Goal: Find specific page/section: Find specific page/section

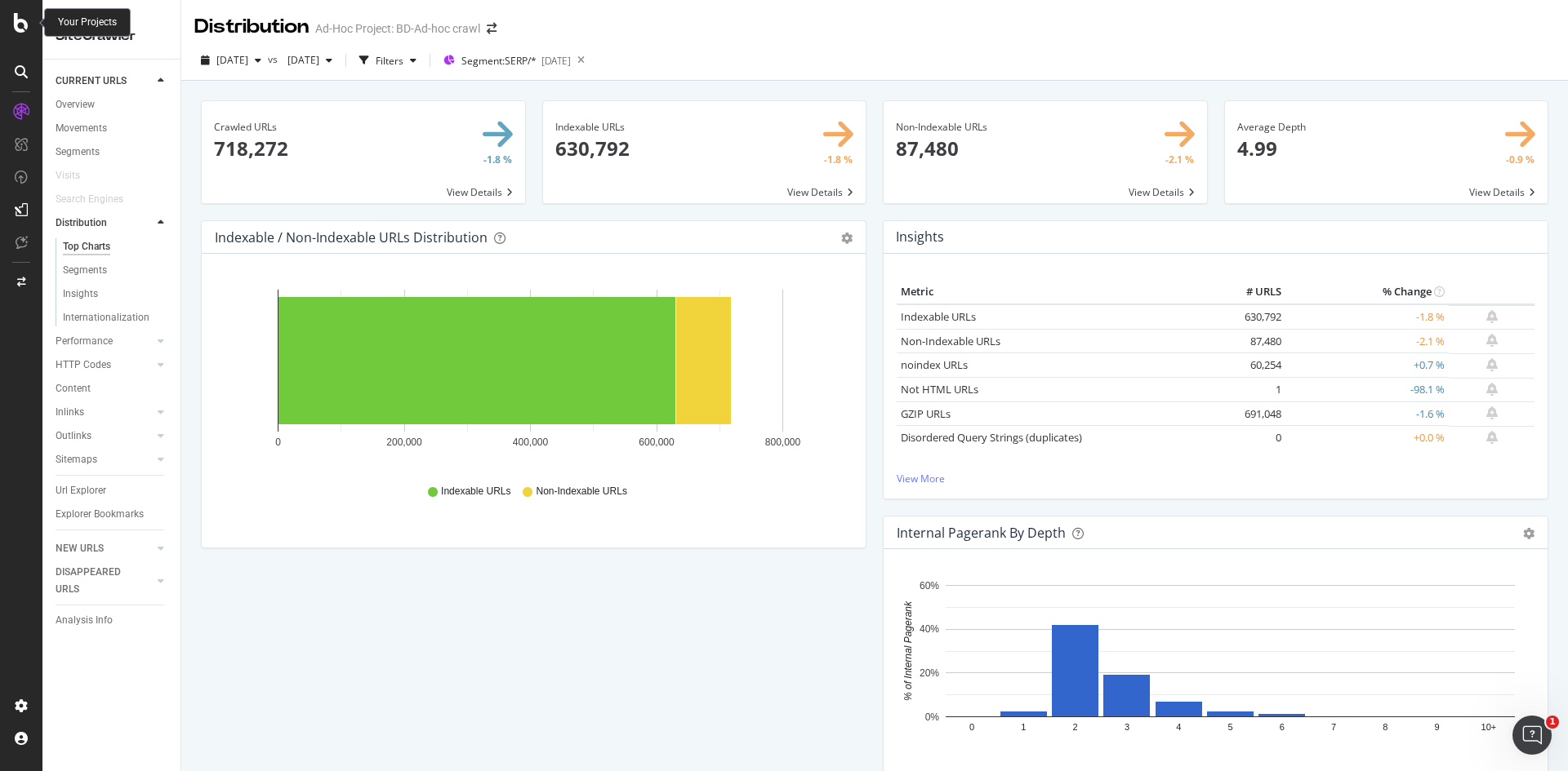
click at [24, 26] on icon at bounding box center [21, 23] width 15 height 20
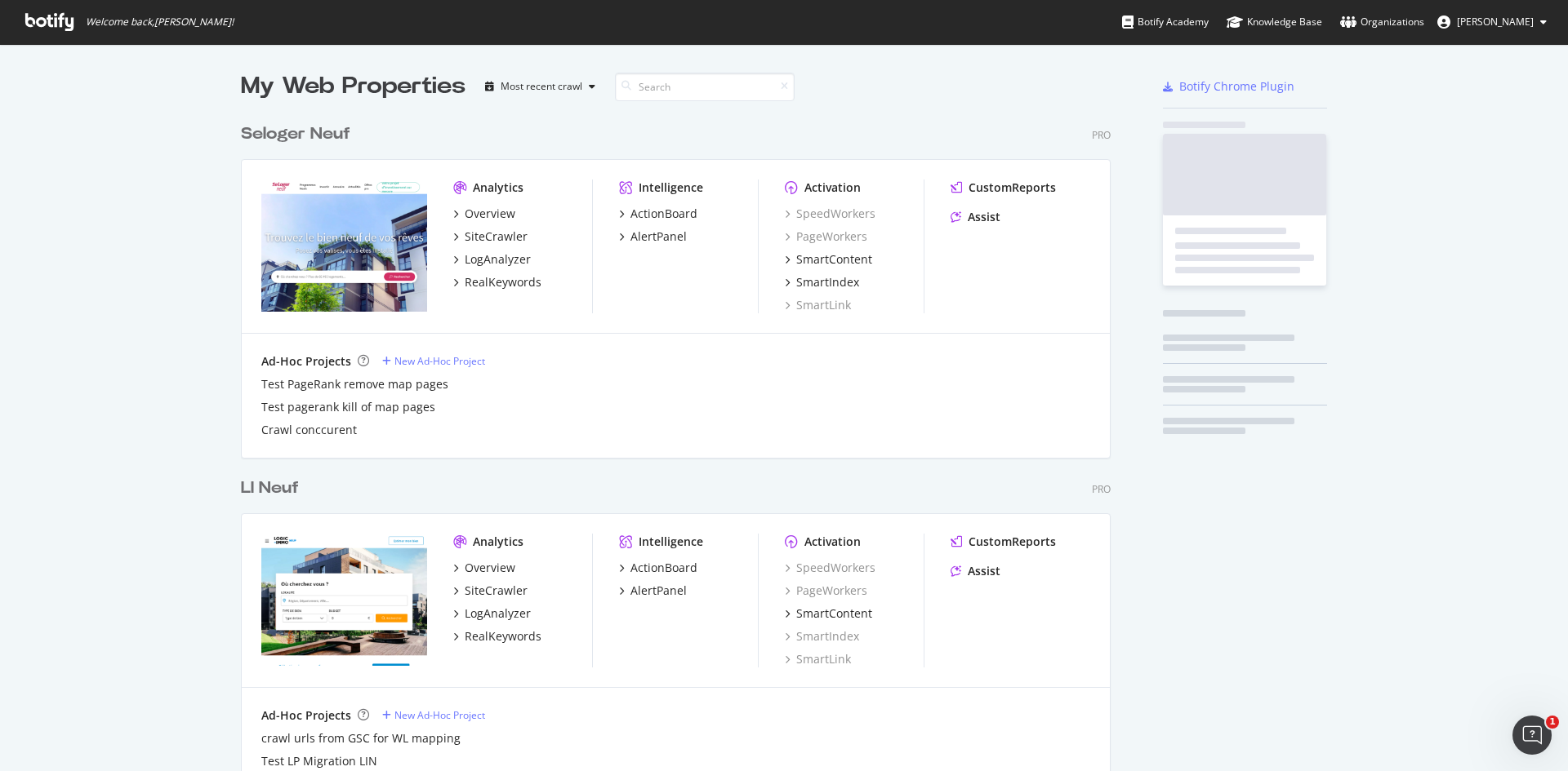
scroll to position [759, 1544]
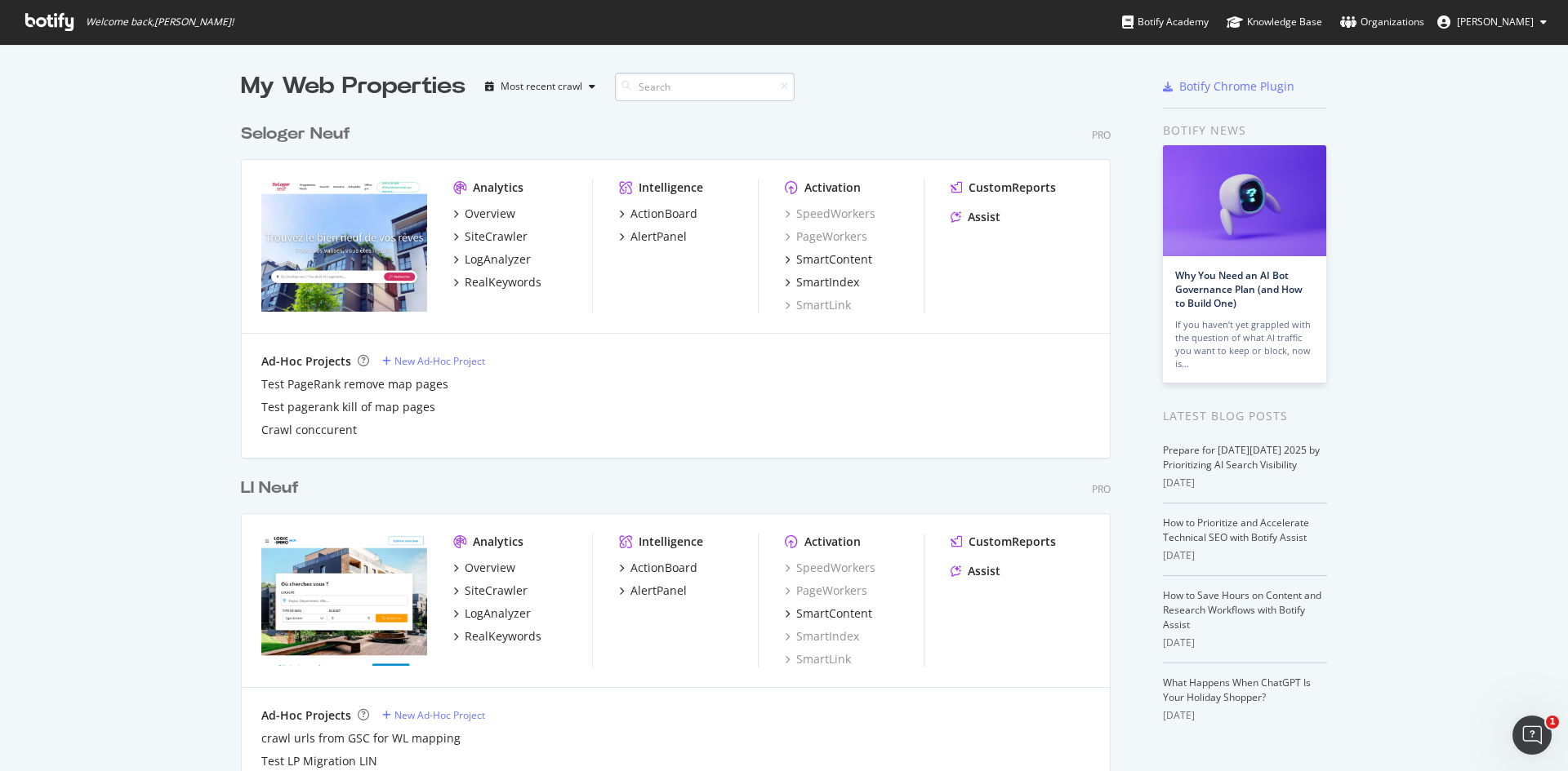
click at [672, 90] on input at bounding box center [705, 86] width 180 height 28
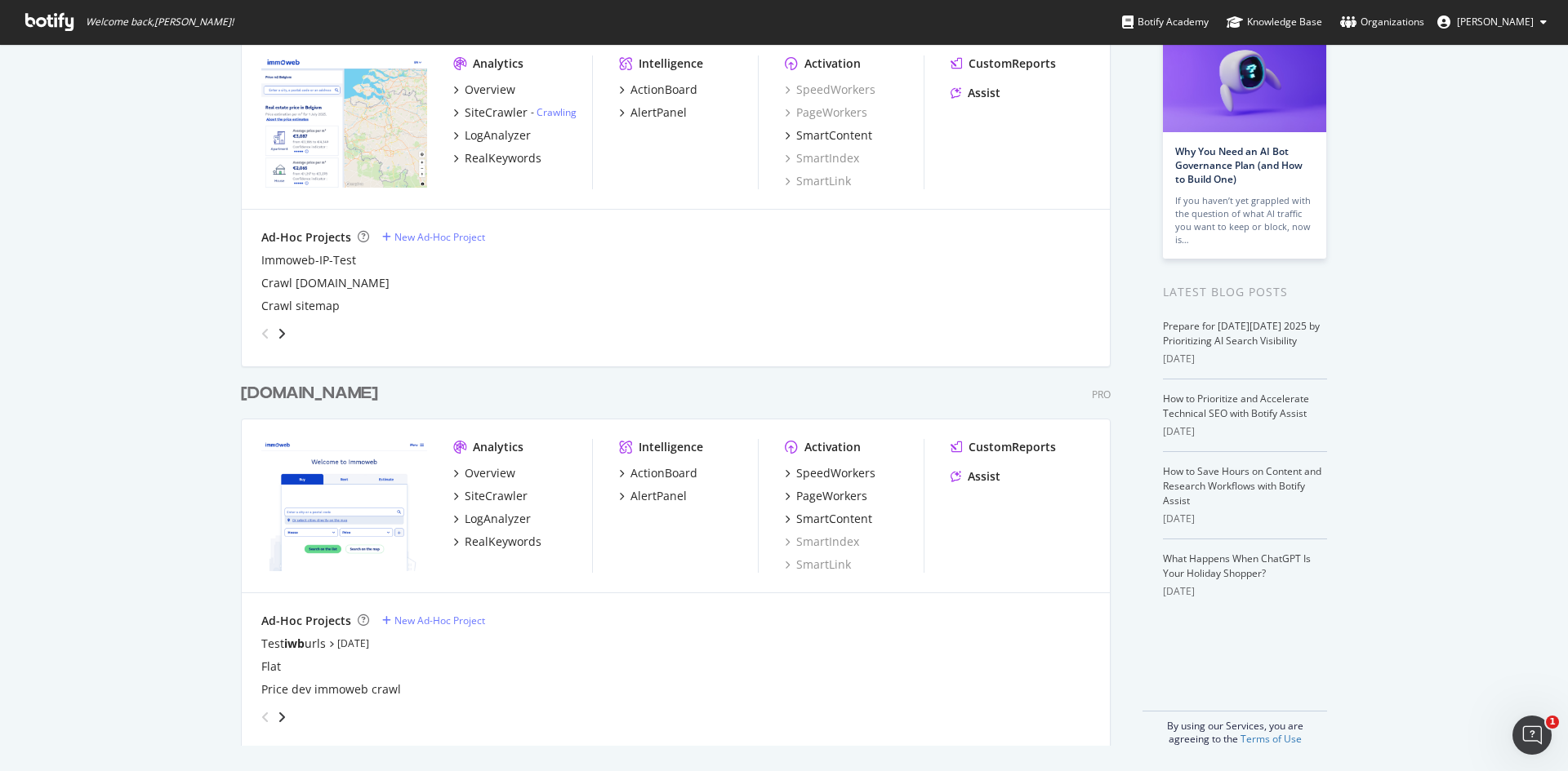
scroll to position [125, 0]
type input "iwb"
click at [819, 493] on div "PageWorkers" at bounding box center [831, 495] width 71 height 16
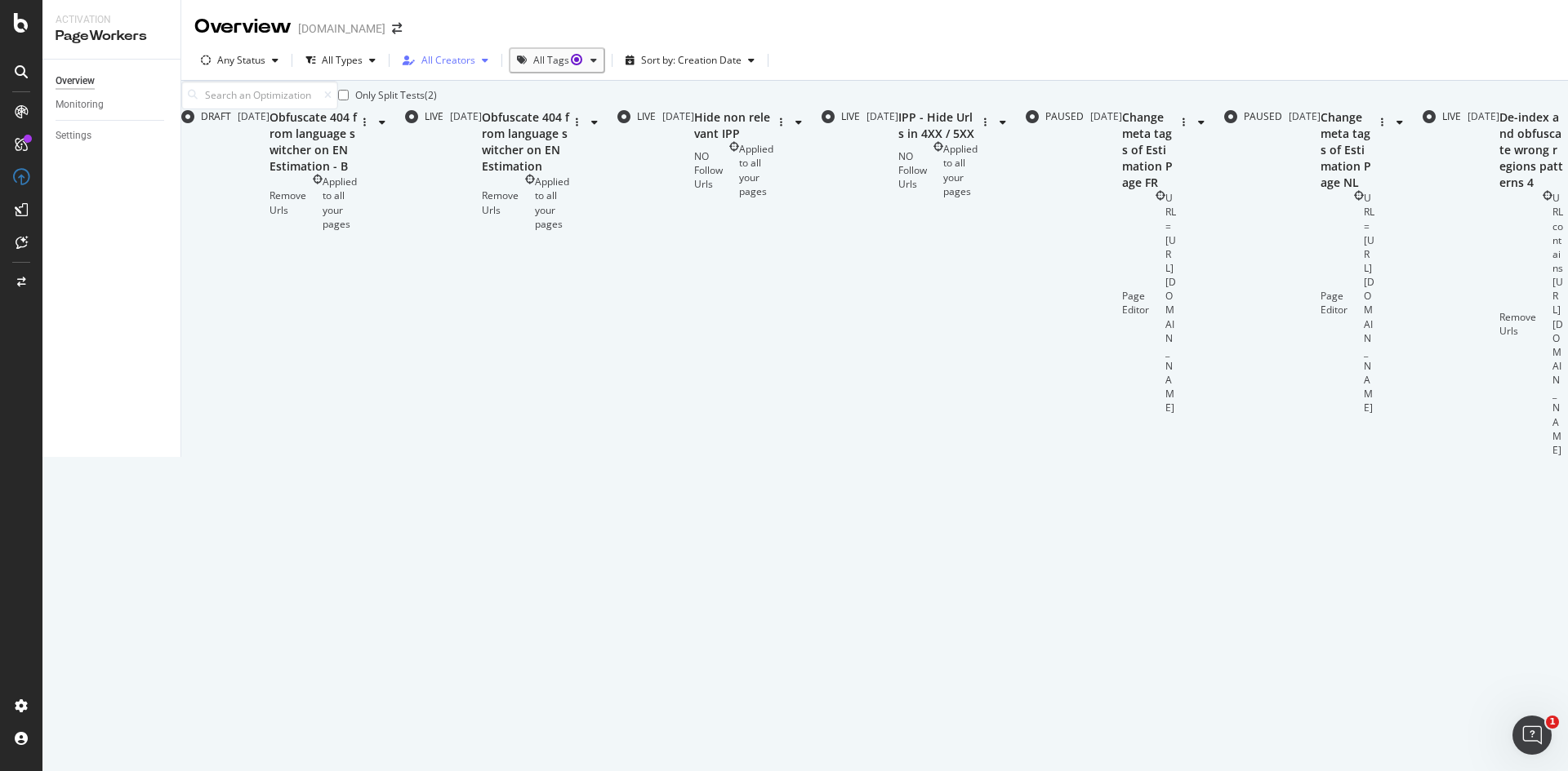
click at [486, 62] on div "button" at bounding box center [485, 60] width 20 height 10
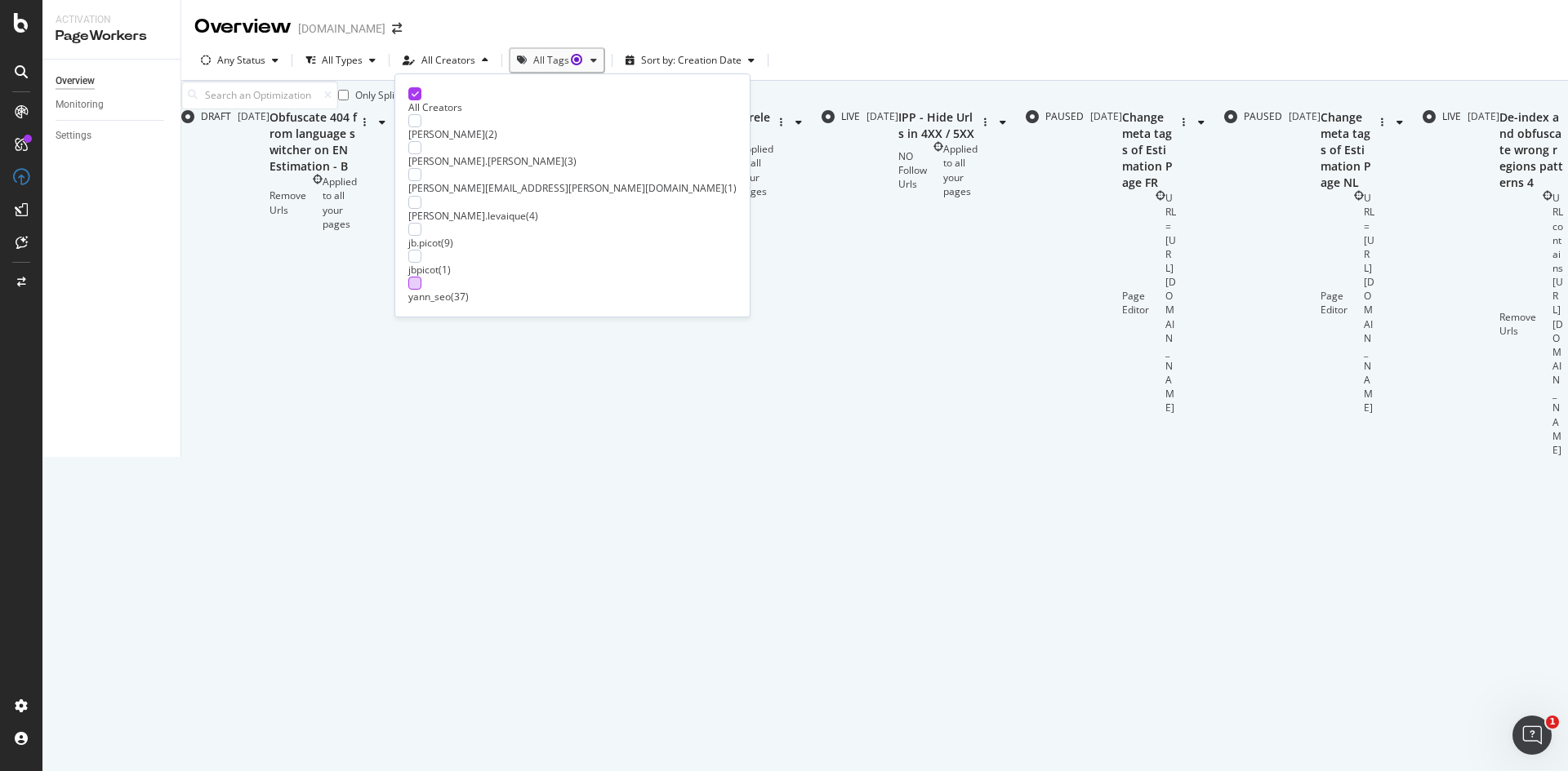
click at [413, 288] on div at bounding box center [415, 283] width 13 height 13
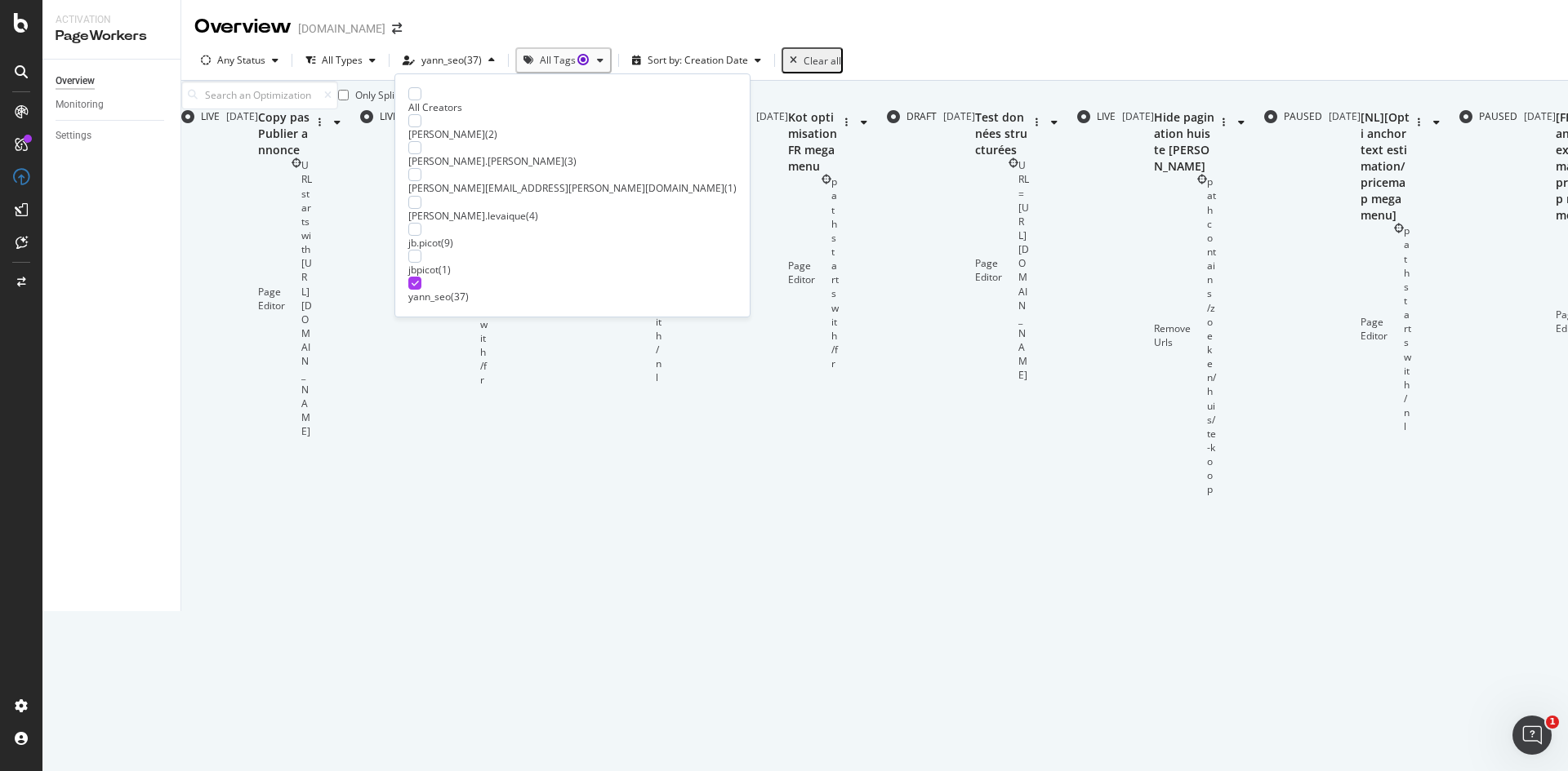
click at [804, 106] on div "Only Split Tests ( 1 ) Create Optimization" at bounding box center [944, 94] width 1525 height 28
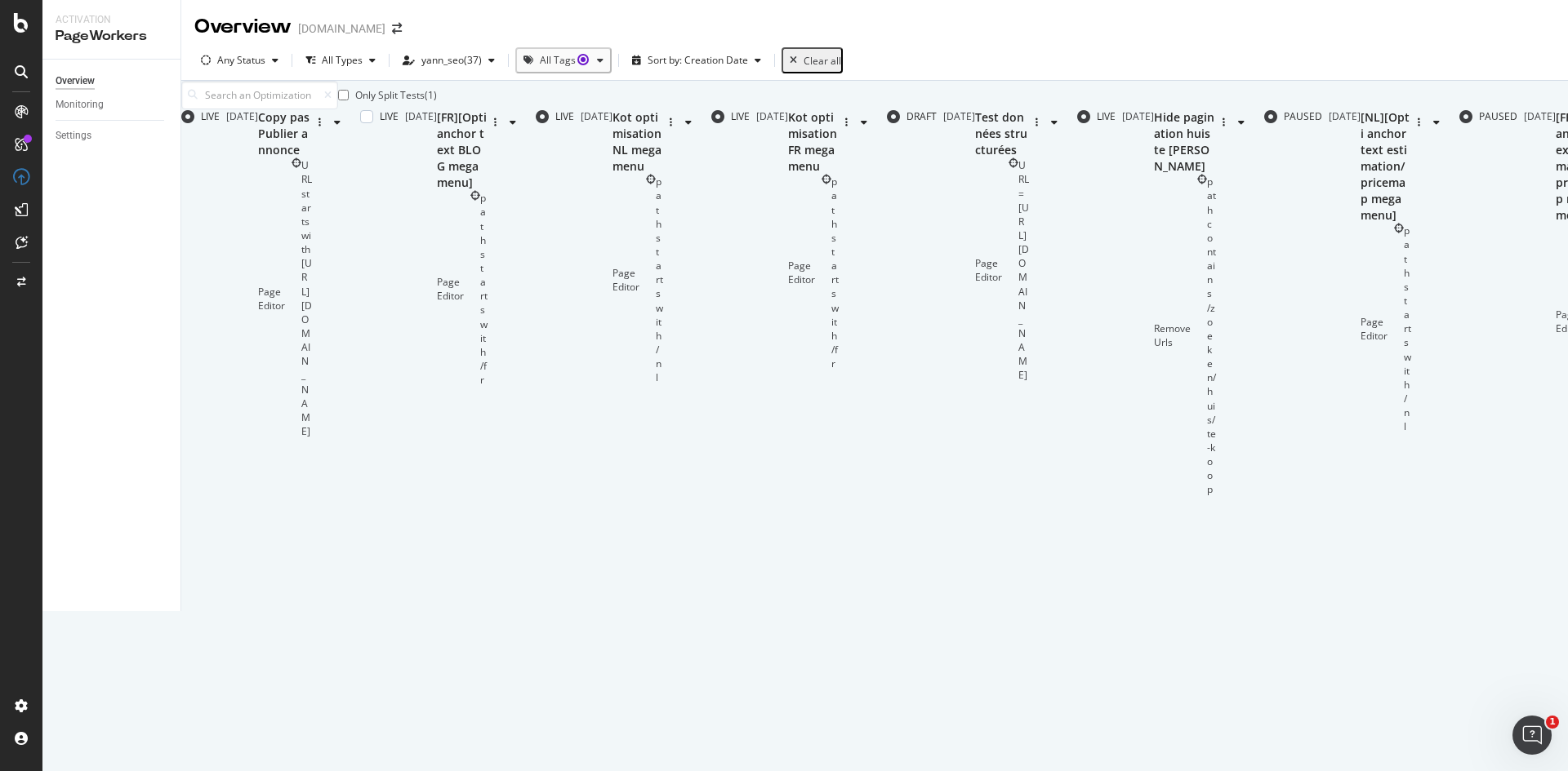
scroll to position [82, 0]
